Goal: Use online tool/utility: Utilize a website feature to perform a specific function

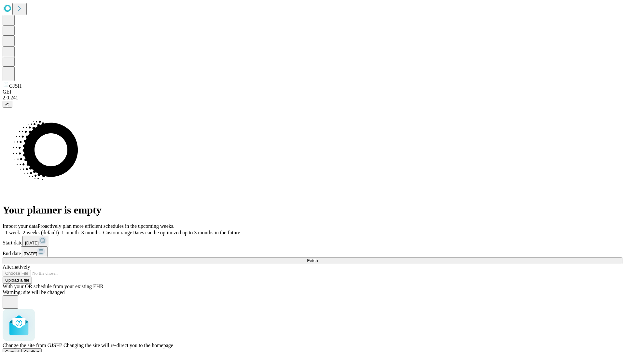
click at [39, 349] on span "Confirm" at bounding box center [31, 351] width 15 height 5
click at [20, 229] on label "1 week" at bounding box center [12, 232] width 18 height 6
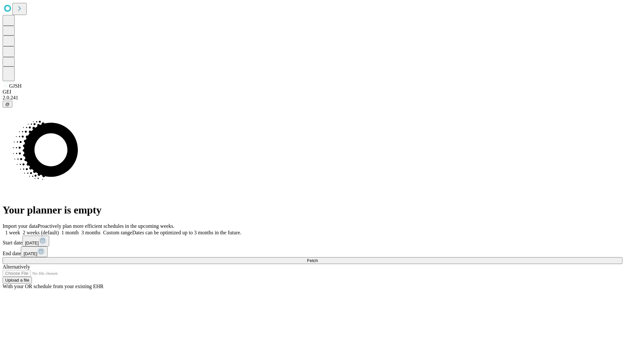
click at [318, 258] on span "Fetch" at bounding box center [312, 260] width 11 height 5
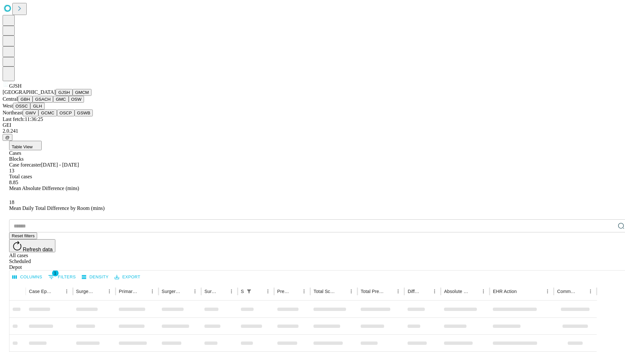
click at [73, 96] on button "GMCM" at bounding box center [82, 92] width 19 height 7
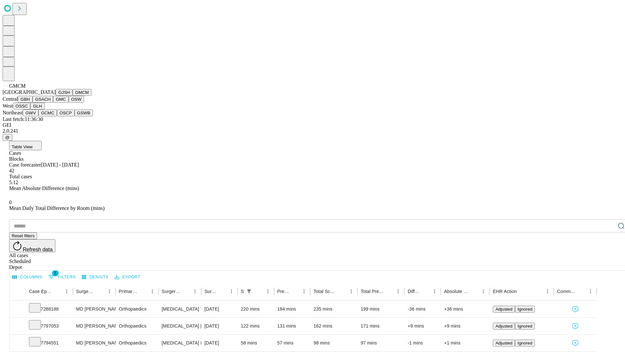
click at [33, 103] on button "GBH" at bounding box center [25, 99] width 15 height 7
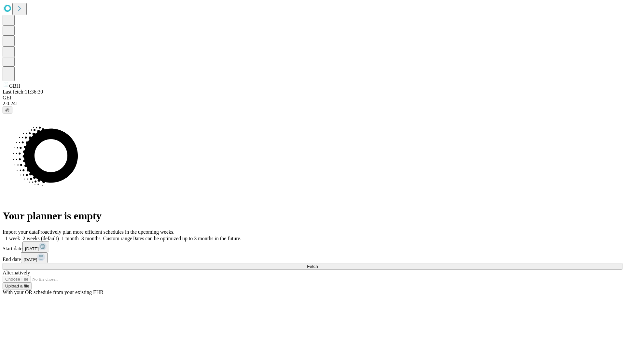
click at [20, 235] on label "1 week" at bounding box center [12, 238] width 18 height 6
click at [318, 264] on span "Fetch" at bounding box center [312, 266] width 11 height 5
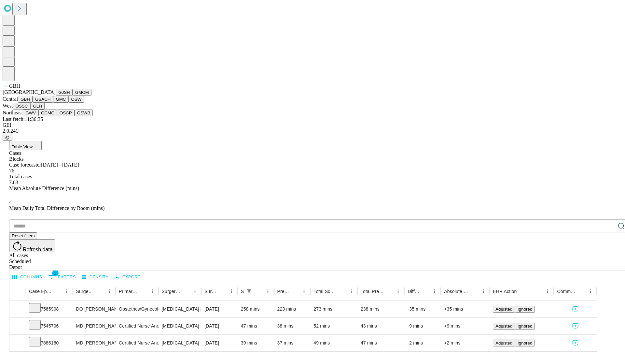
click at [50, 103] on button "GSACH" at bounding box center [43, 99] width 21 height 7
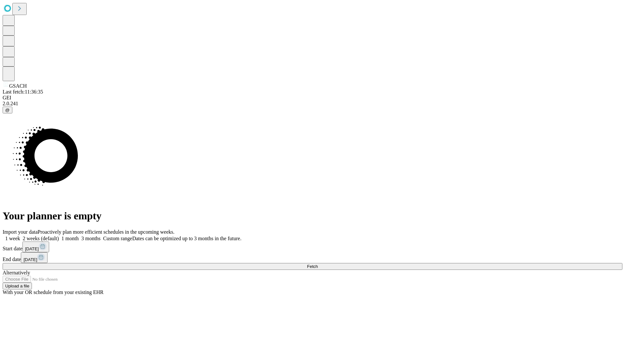
click at [20, 235] on label "1 week" at bounding box center [12, 238] width 18 height 6
click at [318, 264] on span "Fetch" at bounding box center [312, 266] width 11 height 5
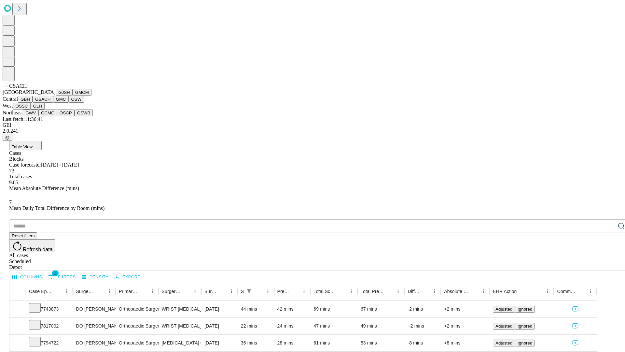
click at [53, 103] on button "GMC" at bounding box center [60, 99] width 15 height 7
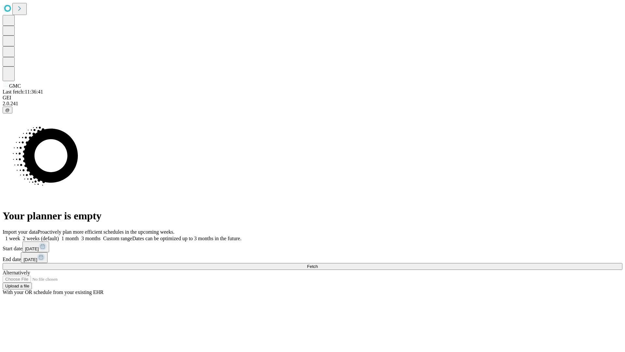
click at [20, 235] on label "1 week" at bounding box center [12, 238] width 18 height 6
click at [318, 264] on span "Fetch" at bounding box center [312, 266] width 11 height 5
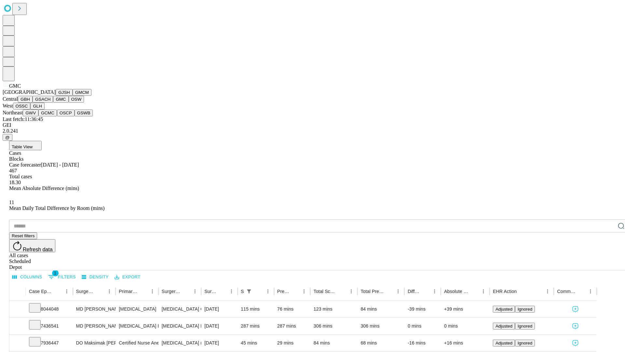
click at [69, 103] on button "OSW" at bounding box center [77, 99] width 16 height 7
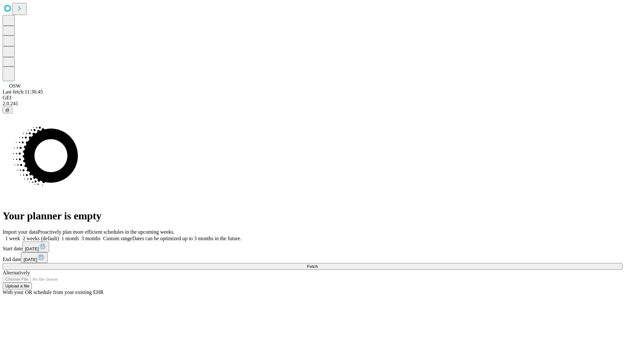
click at [20, 235] on label "1 week" at bounding box center [12, 238] width 18 height 6
click at [318, 264] on span "Fetch" at bounding box center [312, 266] width 11 height 5
click at [20, 235] on label "1 week" at bounding box center [12, 238] width 18 height 6
click at [318, 264] on span "Fetch" at bounding box center [312, 266] width 11 height 5
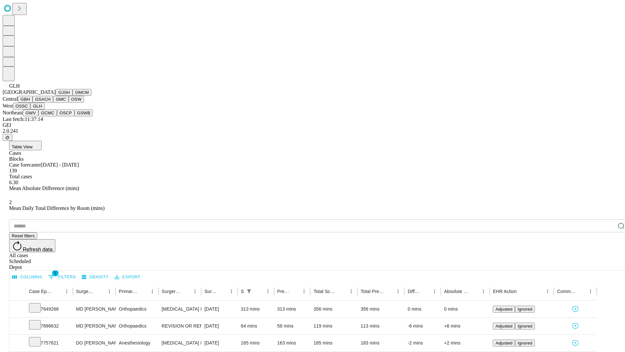
click at [38, 116] on button "GWV" at bounding box center [31, 112] width 16 height 7
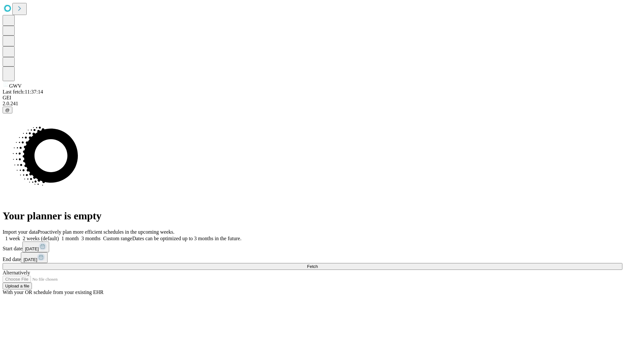
click at [20, 235] on label "1 week" at bounding box center [12, 238] width 18 height 6
click at [318, 264] on span "Fetch" at bounding box center [312, 266] width 11 height 5
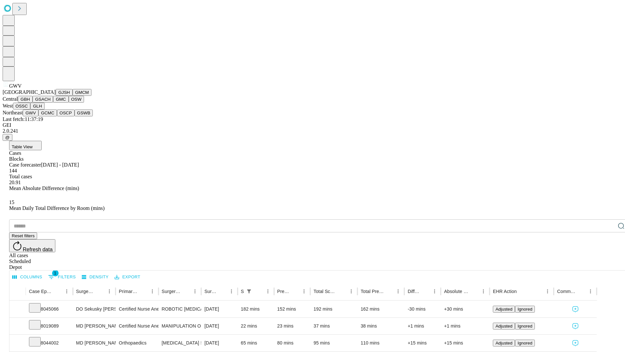
click at [50, 116] on button "GCMC" at bounding box center [47, 112] width 19 height 7
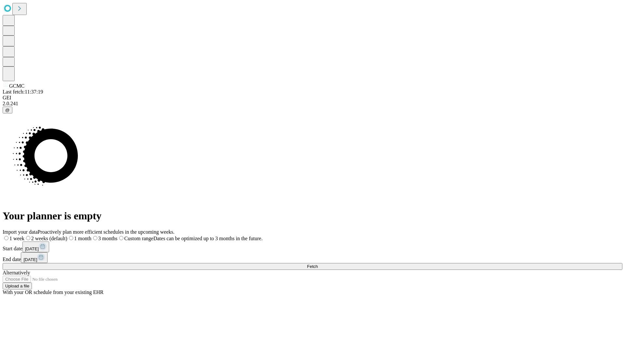
click at [24, 235] on label "1 week" at bounding box center [14, 238] width 22 height 6
click at [318, 264] on span "Fetch" at bounding box center [312, 266] width 11 height 5
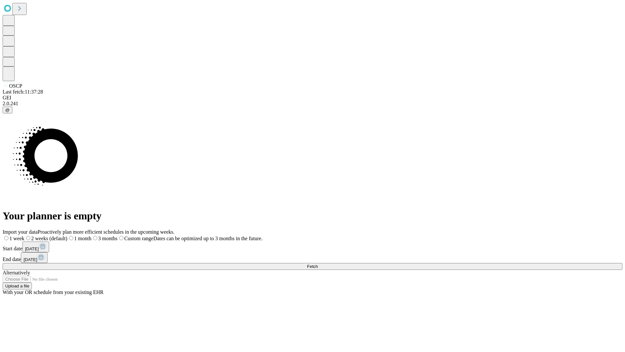
click at [24, 235] on label "1 week" at bounding box center [14, 238] width 22 height 6
click at [318, 264] on span "Fetch" at bounding box center [312, 266] width 11 height 5
